Goal: Transaction & Acquisition: Obtain resource

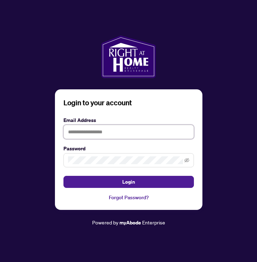
click at [93, 132] on input "text" at bounding box center [129, 132] width 131 height 14
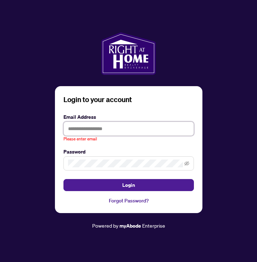
type input "**********"
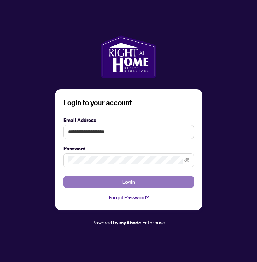
click at [115, 178] on button "Login" at bounding box center [129, 182] width 131 height 12
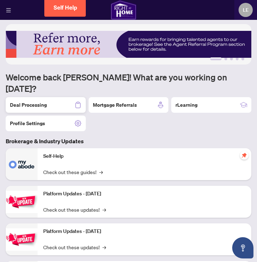
click at [30, 102] on h2 "Deal Processing" at bounding box center [28, 105] width 37 height 7
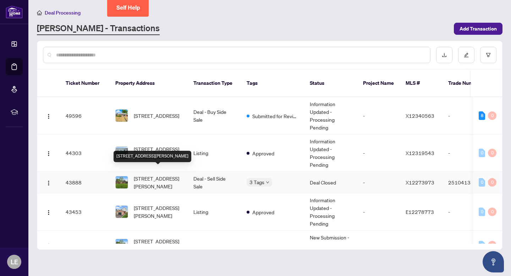
click at [179, 178] on span "[STREET_ADDRESS][PERSON_NAME]" at bounding box center [158, 183] width 48 height 16
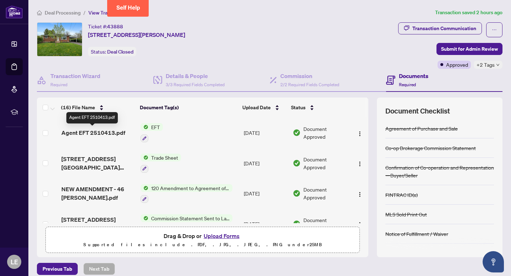
click at [109, 133] on span "Agent EFT 2510413.pdf" at bounding box center [93, 133] width 64 height 9
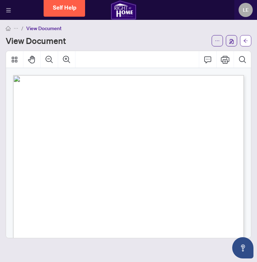
click at [249, 40] on button "button" at bounding box center [245, 40] width 11 height 11
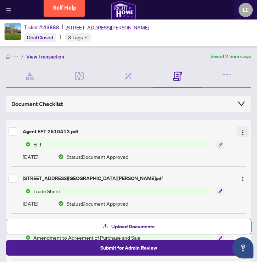
click at [244, 134] on img "button" at bounding box center [243, 133] width 6 height 6
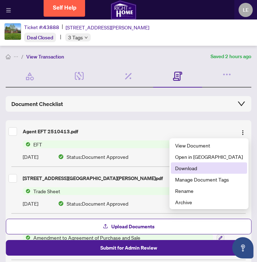
click at [213, 165] on span "Download" at bounding box center [209, 168] width 68 height 8
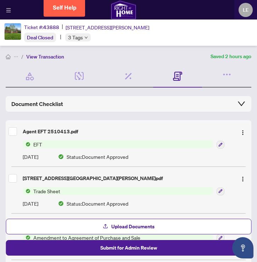
click at [7, 9] on icon "menu" at bounding box center [8, 10] width 5 height 5
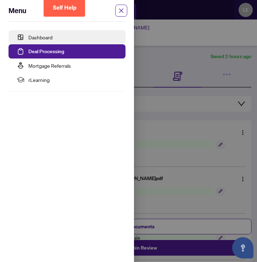
click at [31, 35] on link "Dashboard" at bounding box center [40, 37] width 24 height 6
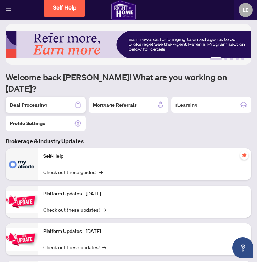
click at [25, 102] on h2 "Deal Processing" at bounding box center [28, 105] width 37 height 7
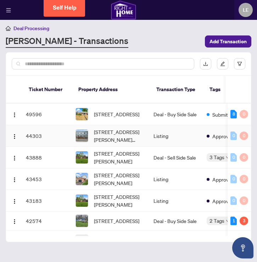
scroll to position [9, 0]
